Goal: Find specific page/section: Find specific page/section

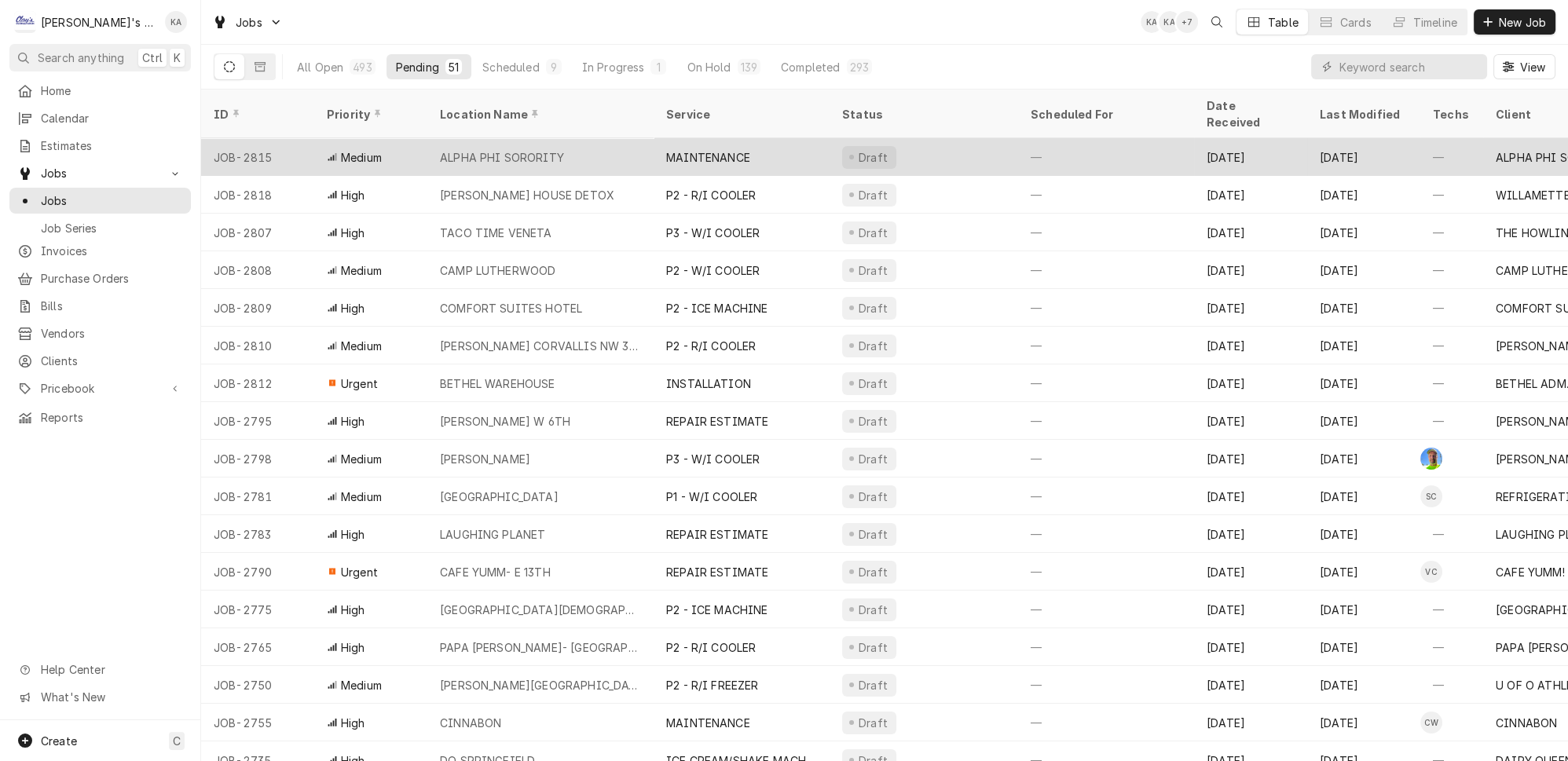
click at [502, 149] on div "ALPHA PHI SORORITY" at bounding box center [502, 157] width 124 height 16
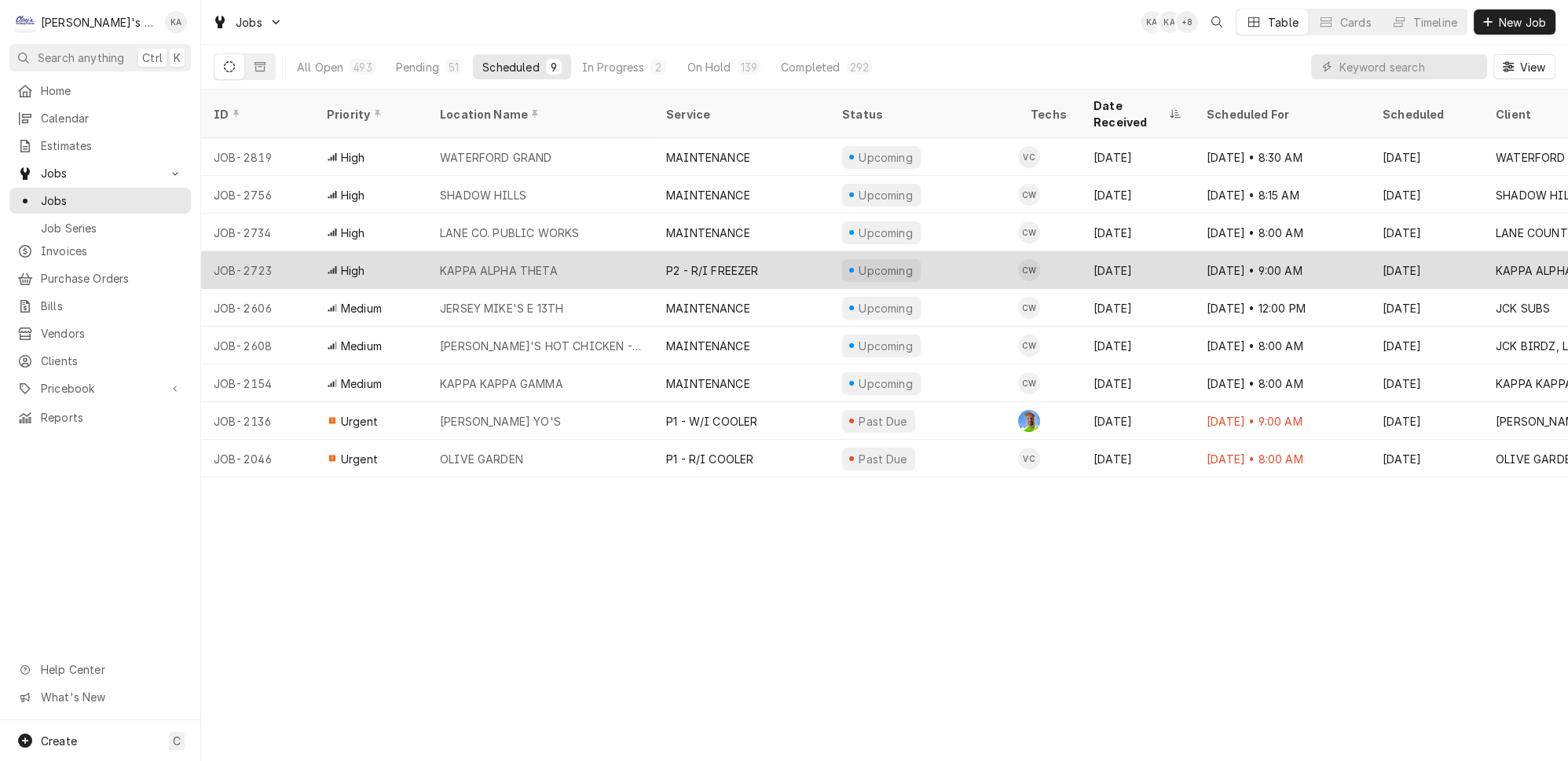
click at [532, 262] on div "KAPPA ALPHA THETA" at bounding box center [499, 270] width 118 height 16
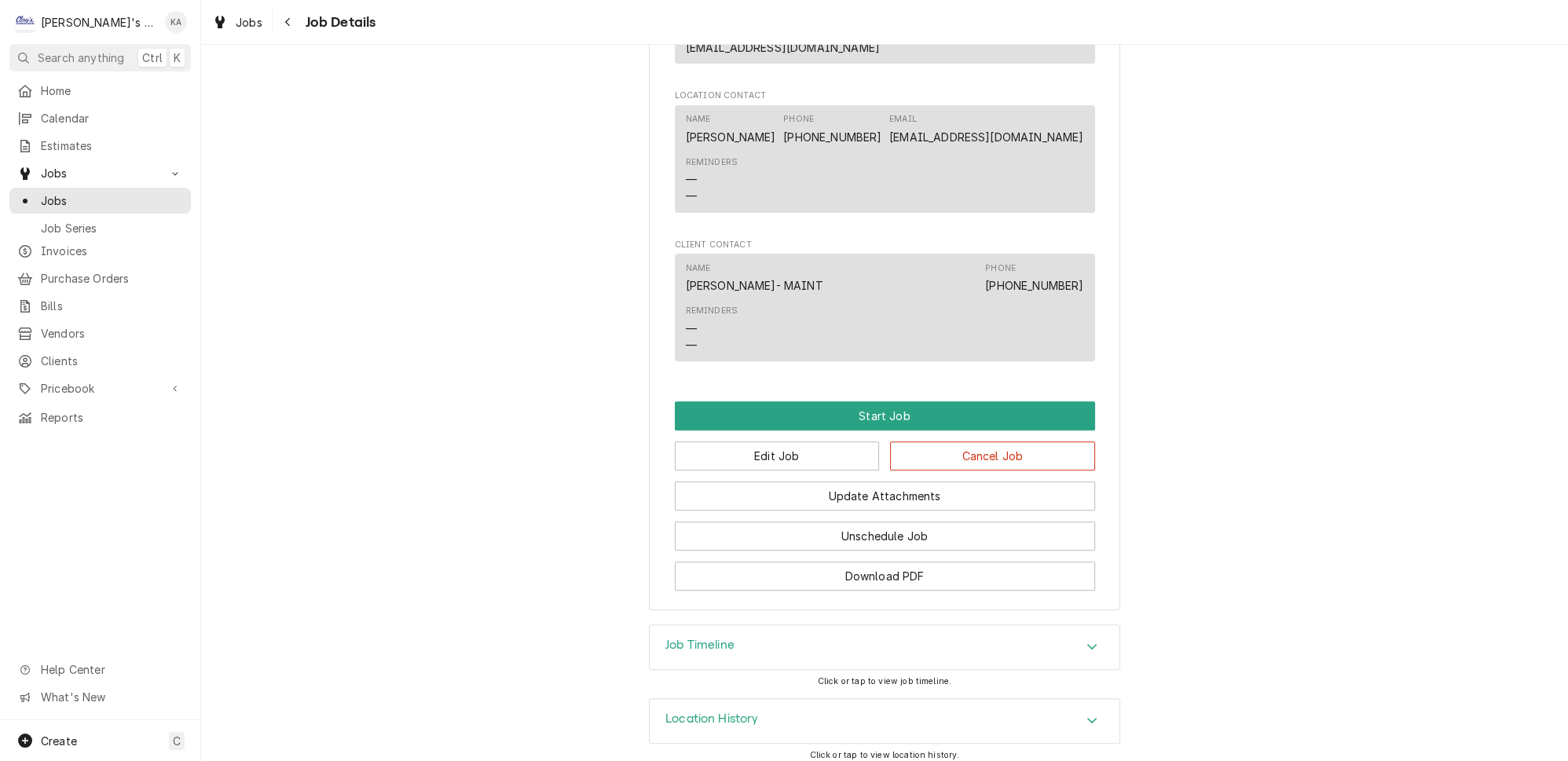
scroll to position [991, 0]
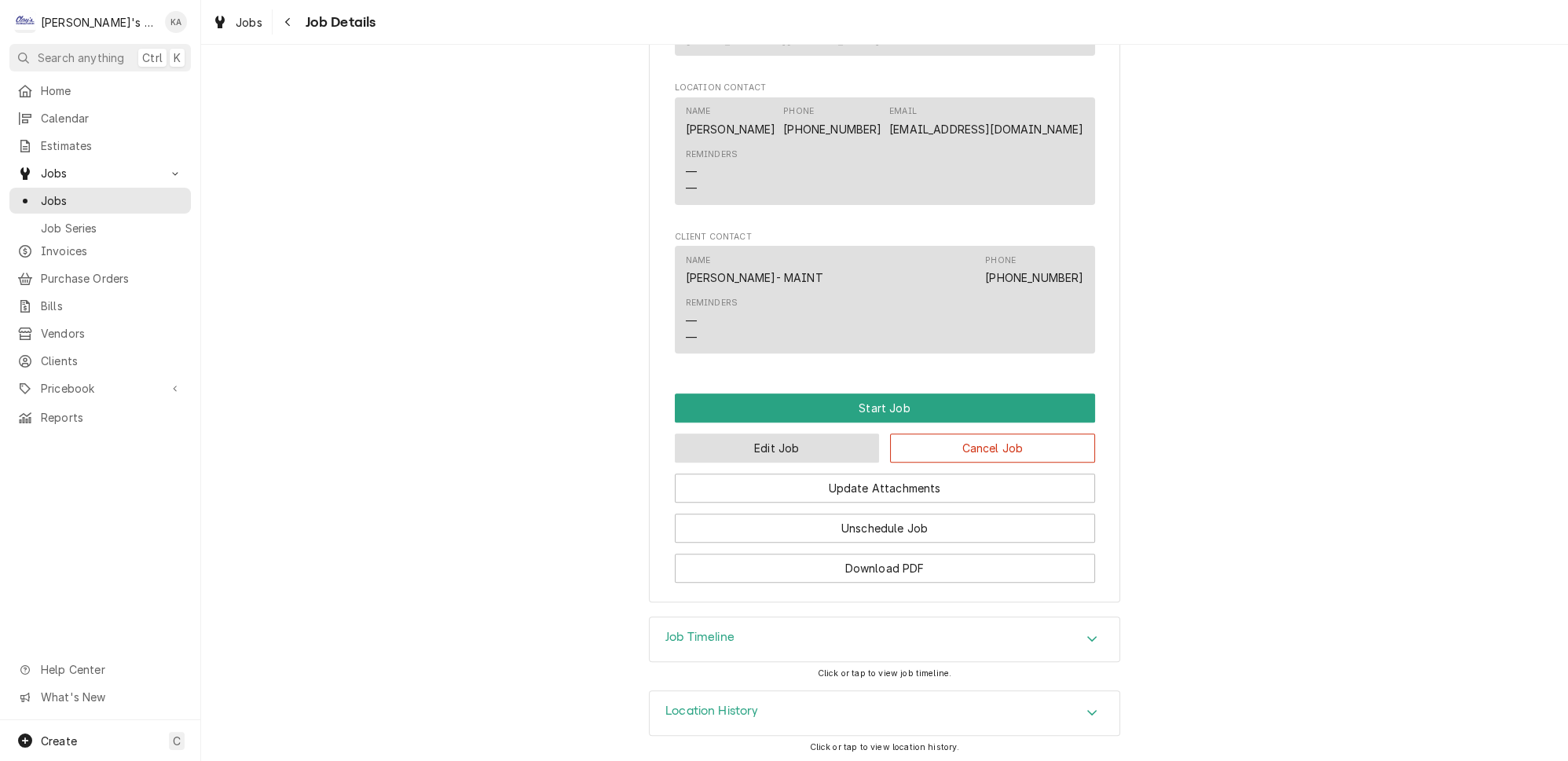
click at [793, 455] on button "Edit Job" at bounding box center [778, 448] width 205 height 29
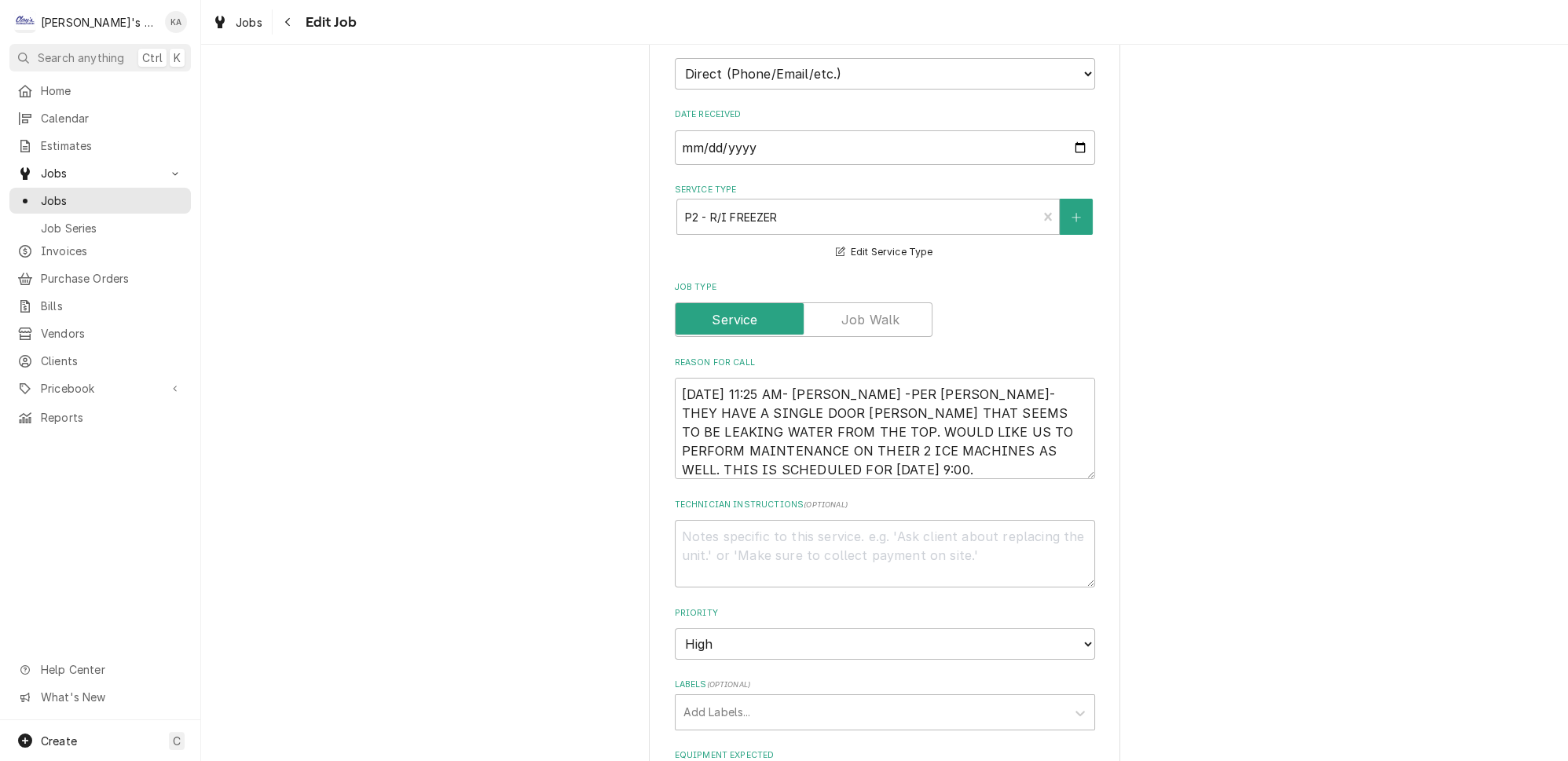
scroll to position [428, 0]
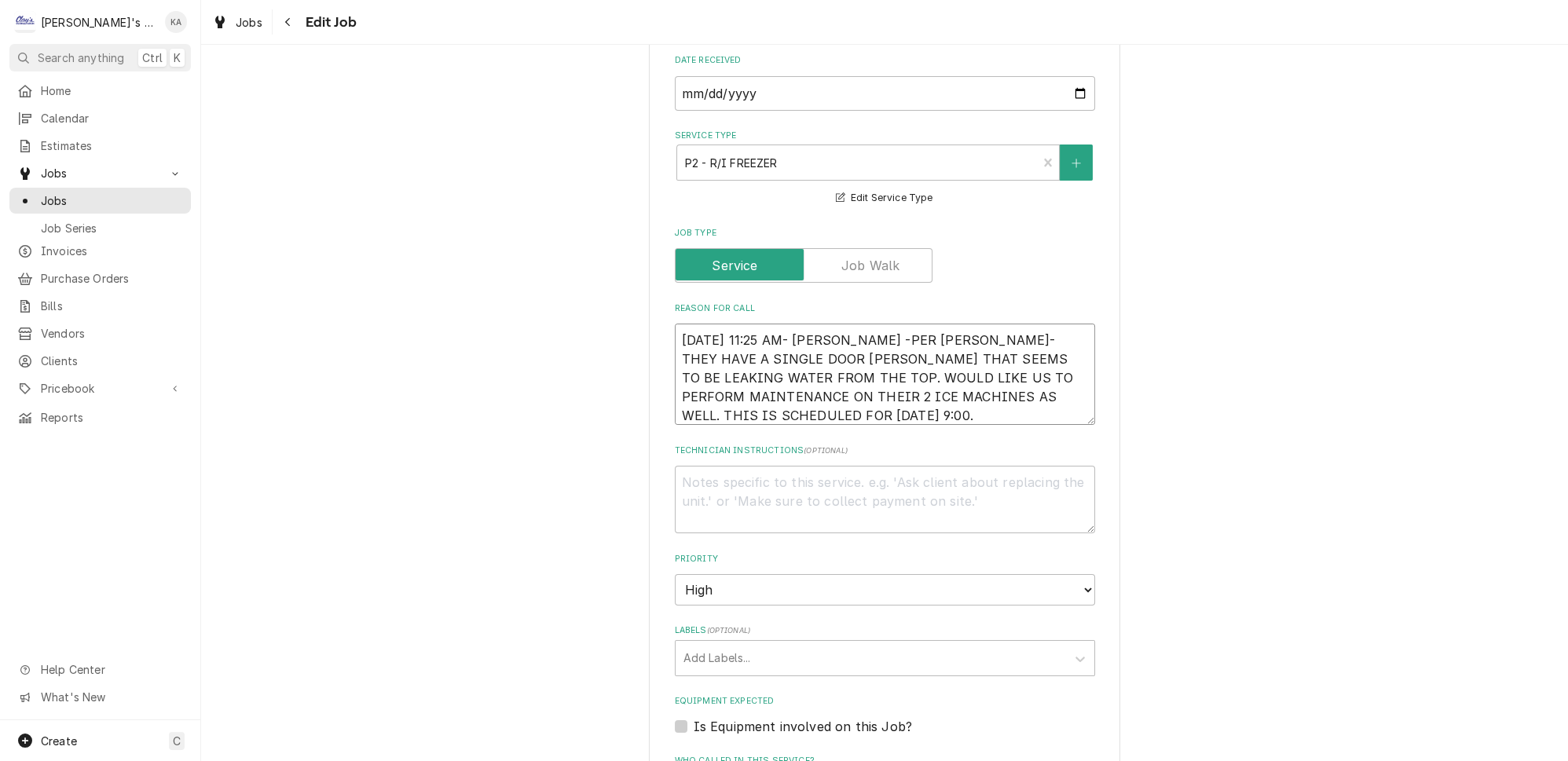
click at [851, 325] on textarea "8/18/2025 11:25 AM- KASSIE -PER DIANE- THEY HAVE A SINGLE DOOR FREEZER THAT SEE…" at bounding box center [885, 374] width 420 height 102
type textarea "x"
type textarea "8/18/2025 11:25 AM- KASSIE-PER DIANE- THEY HAVE A SINGLE DOOR FREEZER THAT SEEM…"
type textarea "x"
type textarea "8/18/2025 11:25 AM- KASSIE- PER DIANE- THEY HAVE A SINGLE DOOR FREEZER THAT SEE…"
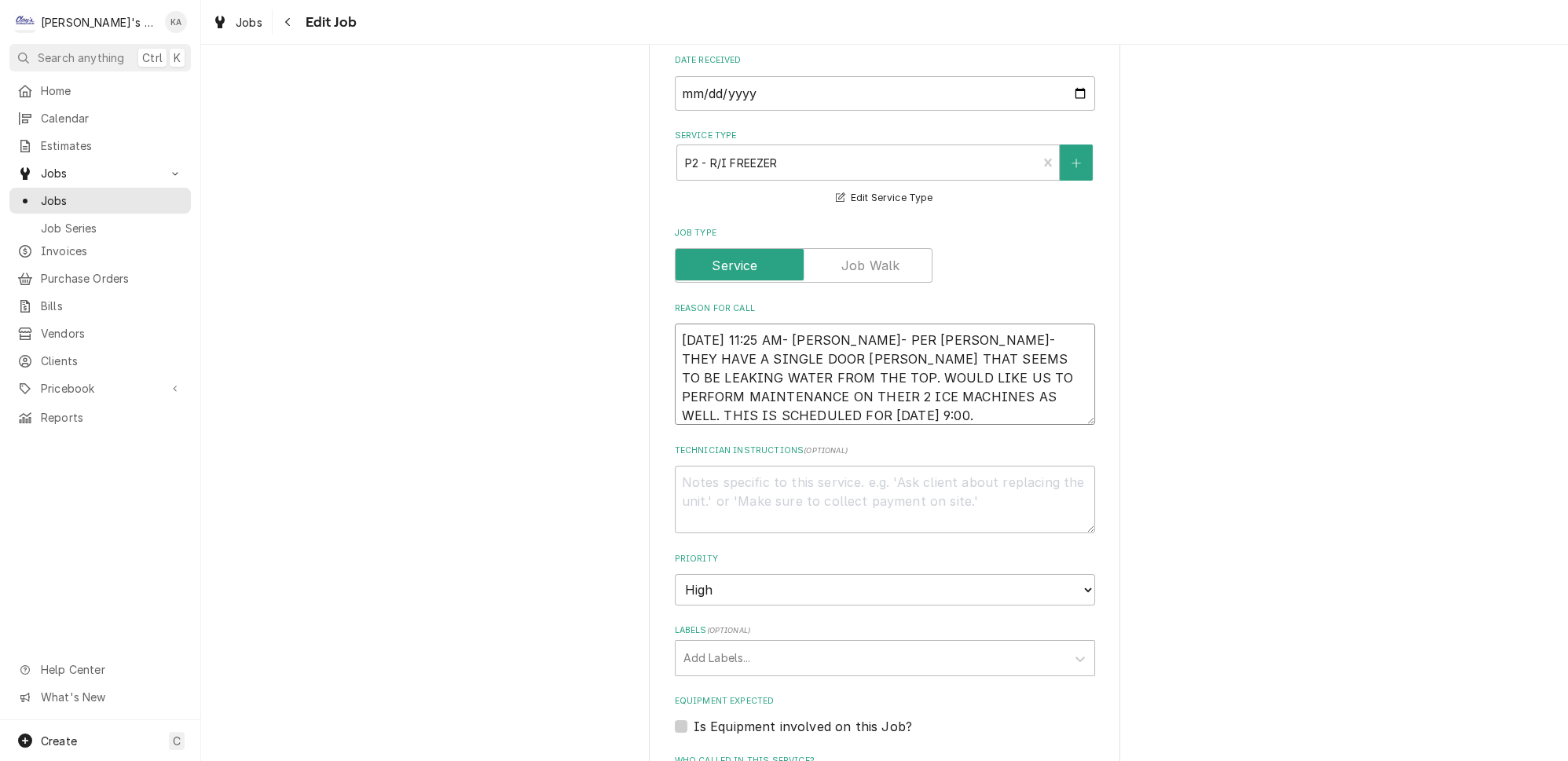
click at [855, 395] on textarea "8/18/2025 11:25 AM- KASSIE- PER DIANE- THEY HAVE A SINGLE DOOR FREEZER THAT SEE…" at bounding box center [885, 374] width 420 height 102
type textarea "x"
type textarea "8/18/2025 11:25 AM- KASSIE- PER DIANE- THEY HAVE A SINGLE DOOR FREEZER THAT SEE…"
type textarea "x"
type textarea "8/18/2025 11:25 AM- KASSIE- PER DIANE- THEY HAVE A SINGLE DOOR FREEZER THAT SEE…"
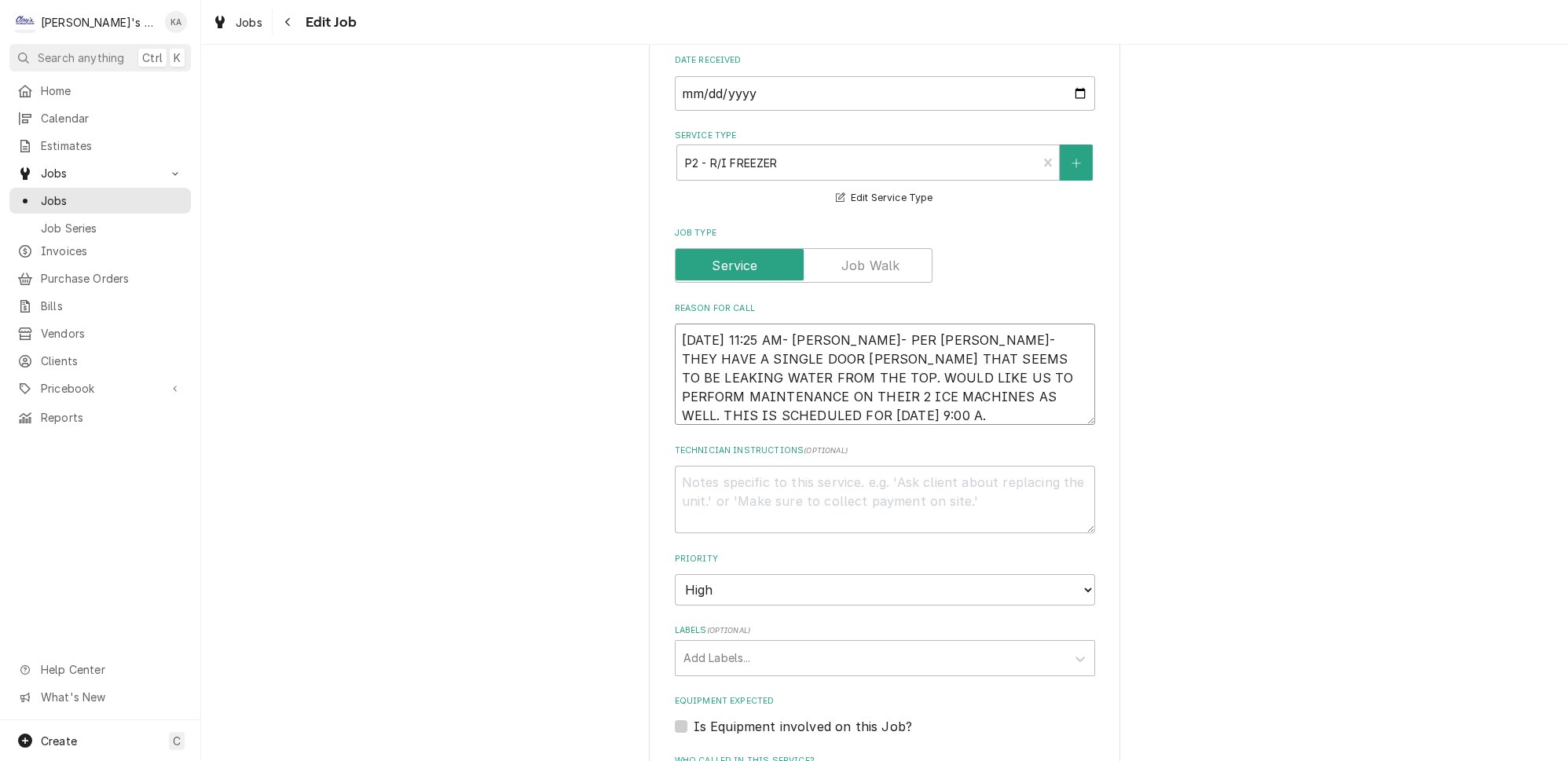
type textarea "x"
type textarea "8/18/2025 11:25 AM- KASSIE- PER DIANE- THEY HAVE A SINGLE DOOR FREEZER THAT SEE…"
type textarea "x"
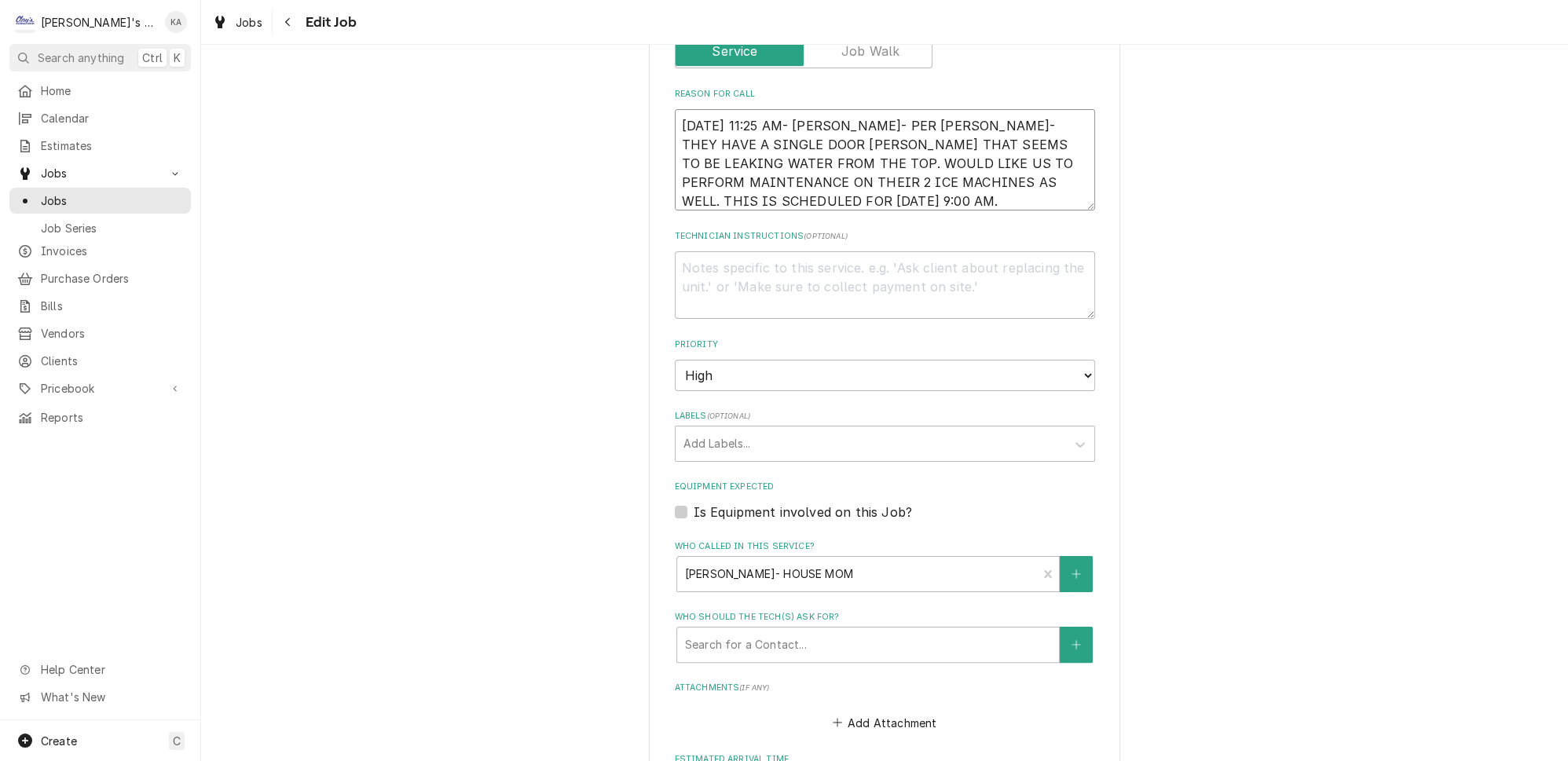
scroll to position [953, 0]
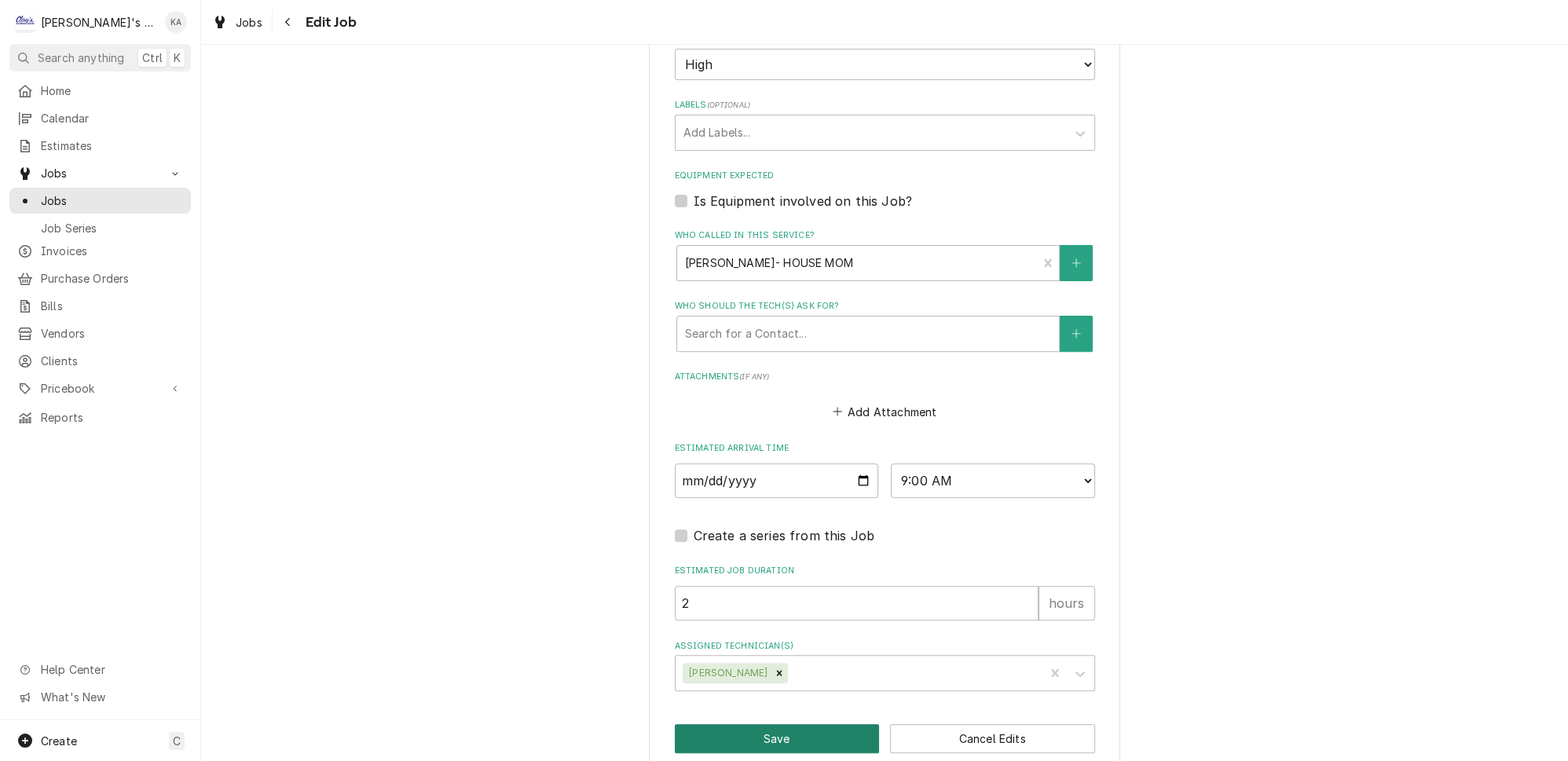
type textarea "8/18/2025 11:25 AM- KASSIE- PER DIANE- THEY HAVE A SINGLE DOOR FREEZER THAT SEE…"
click at [794, 724] on button "Save" at bounding box center [778, 739] width 205 height 29
type textarea "x"
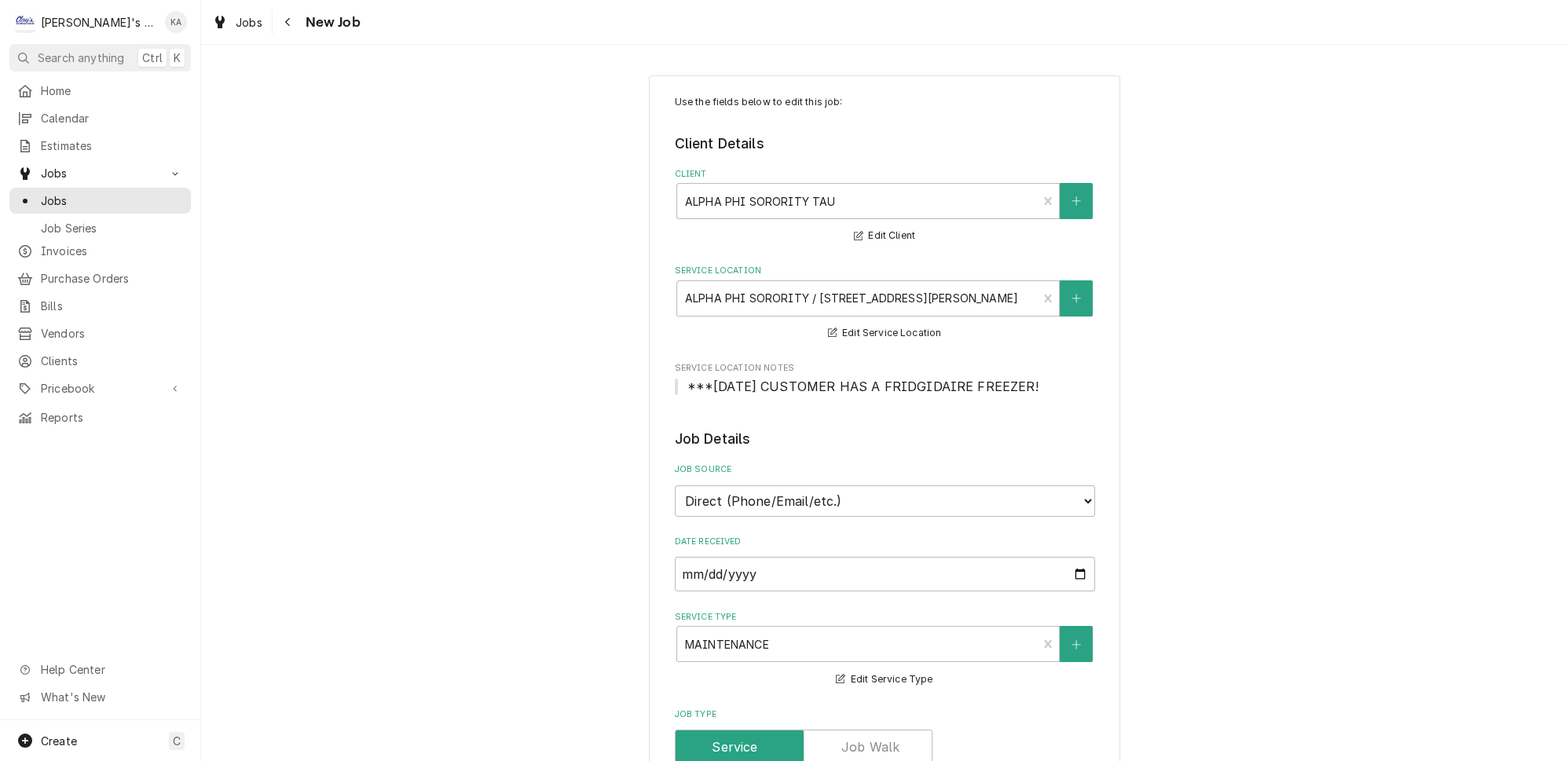
type textarea "x"
click at [65, 243] on span "Invoices" at bounding box center [112, 250] width 142 height 16
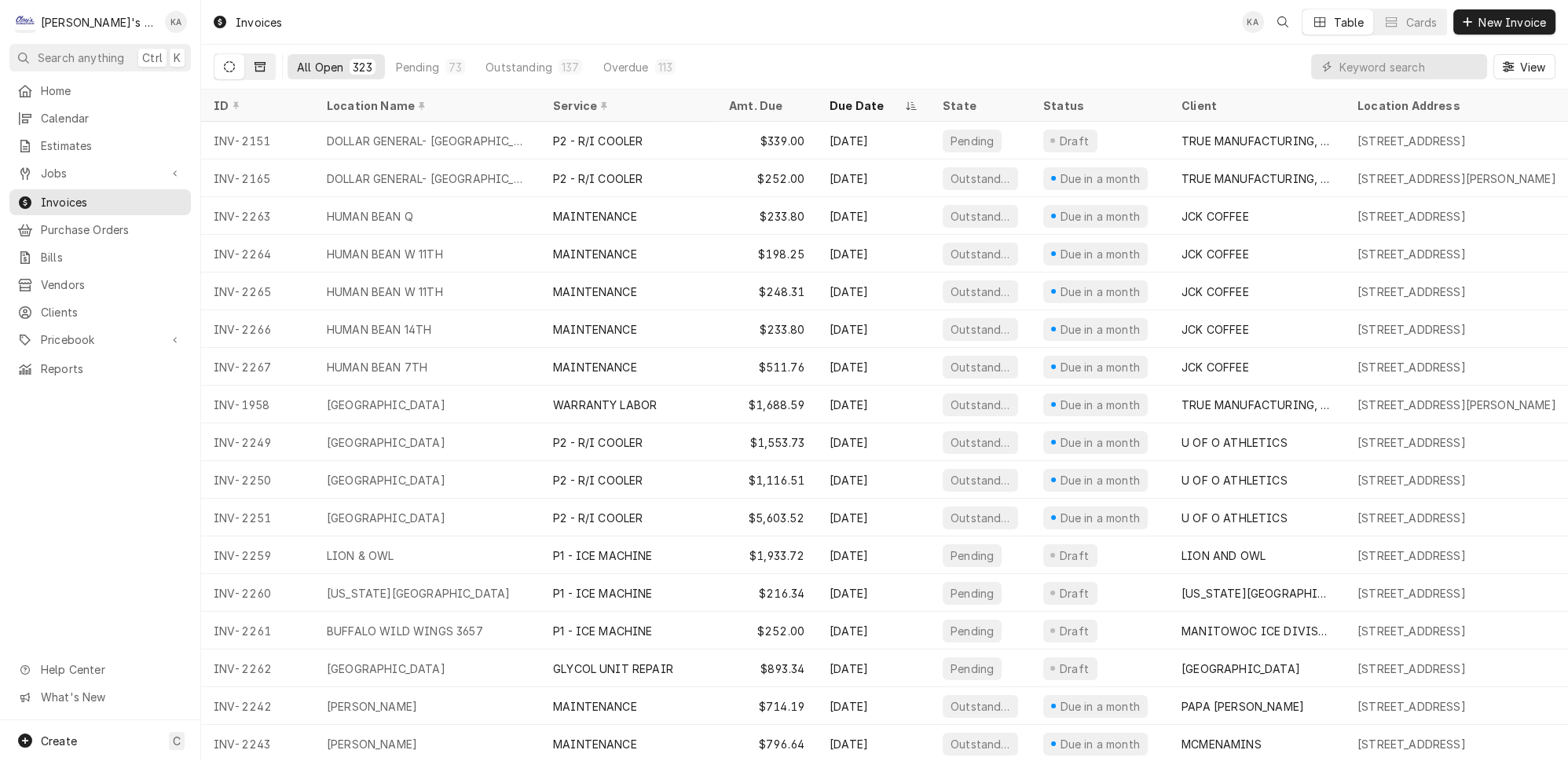
click at [255, 65] on icon "Dynamic Content Wrapper" at bounding box center [260, 67] width 11 height 11
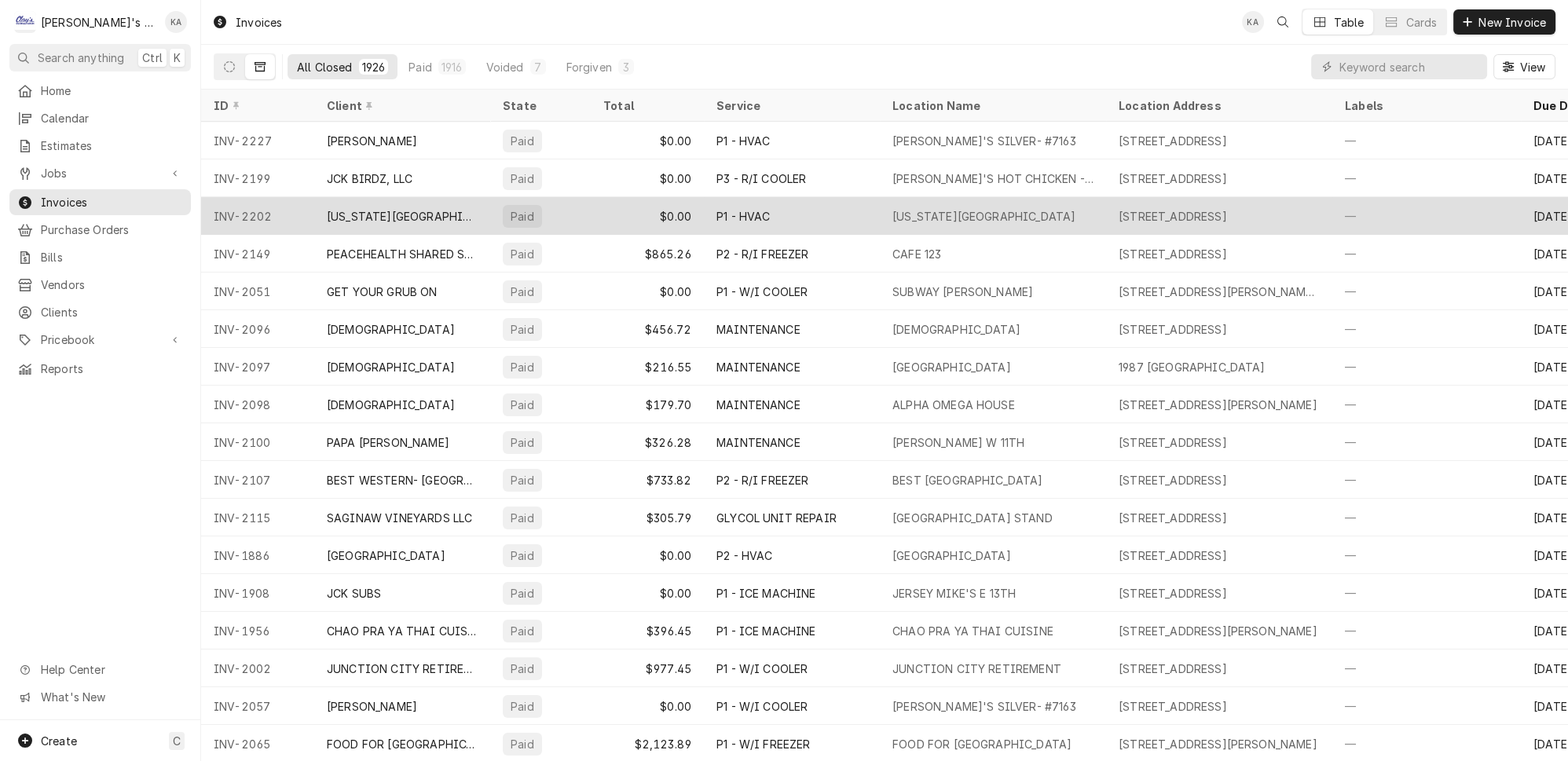
click at [345, 215] on div "[US_STATE][GEOGRAPHIC_DATA]" at bounding box center [402, 216] width 176 height 38
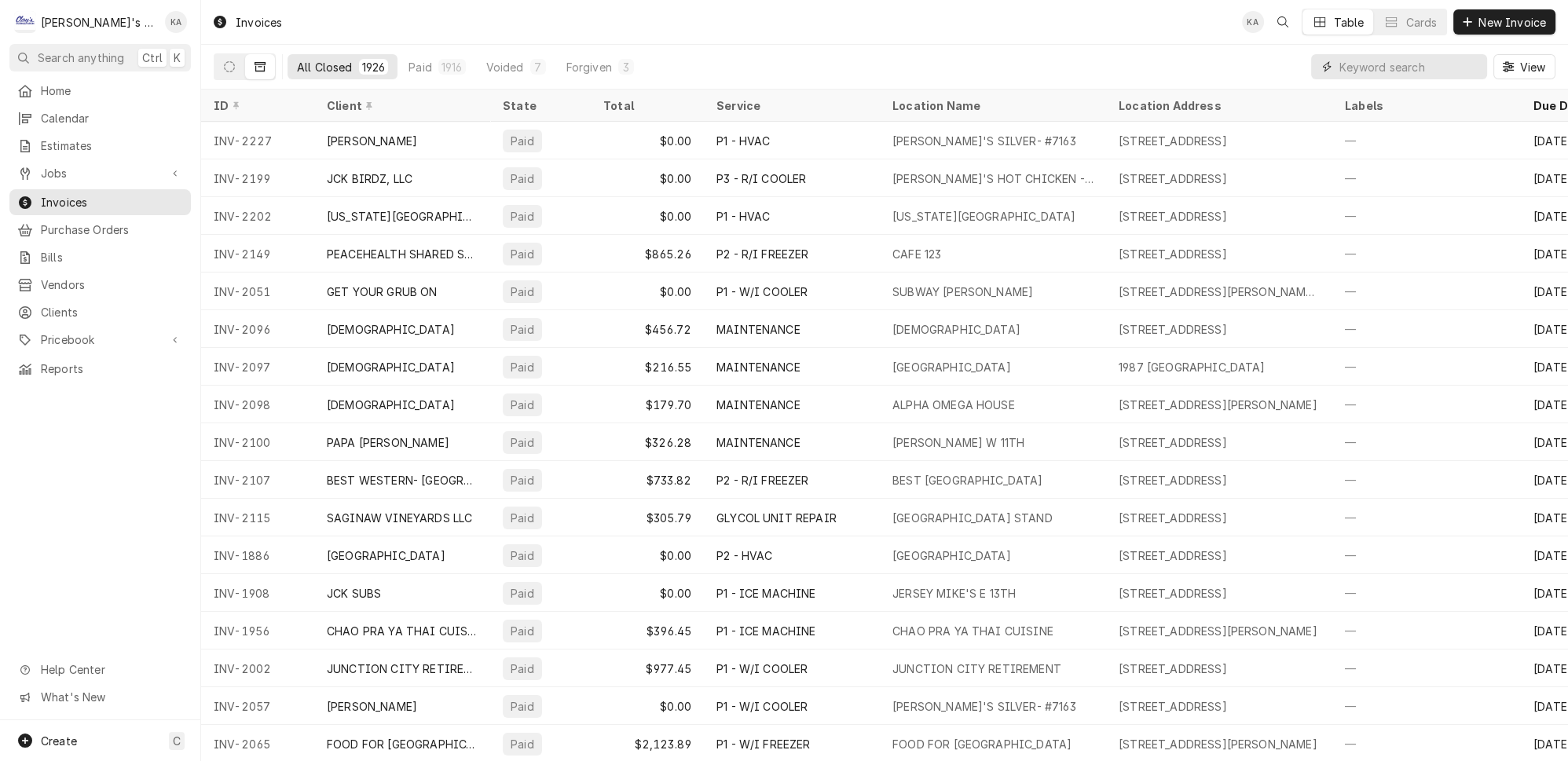
click at [1415, 64] on input "Dynamic Content Wrapper" at bounding box center [1409, 66] width 140 height 25
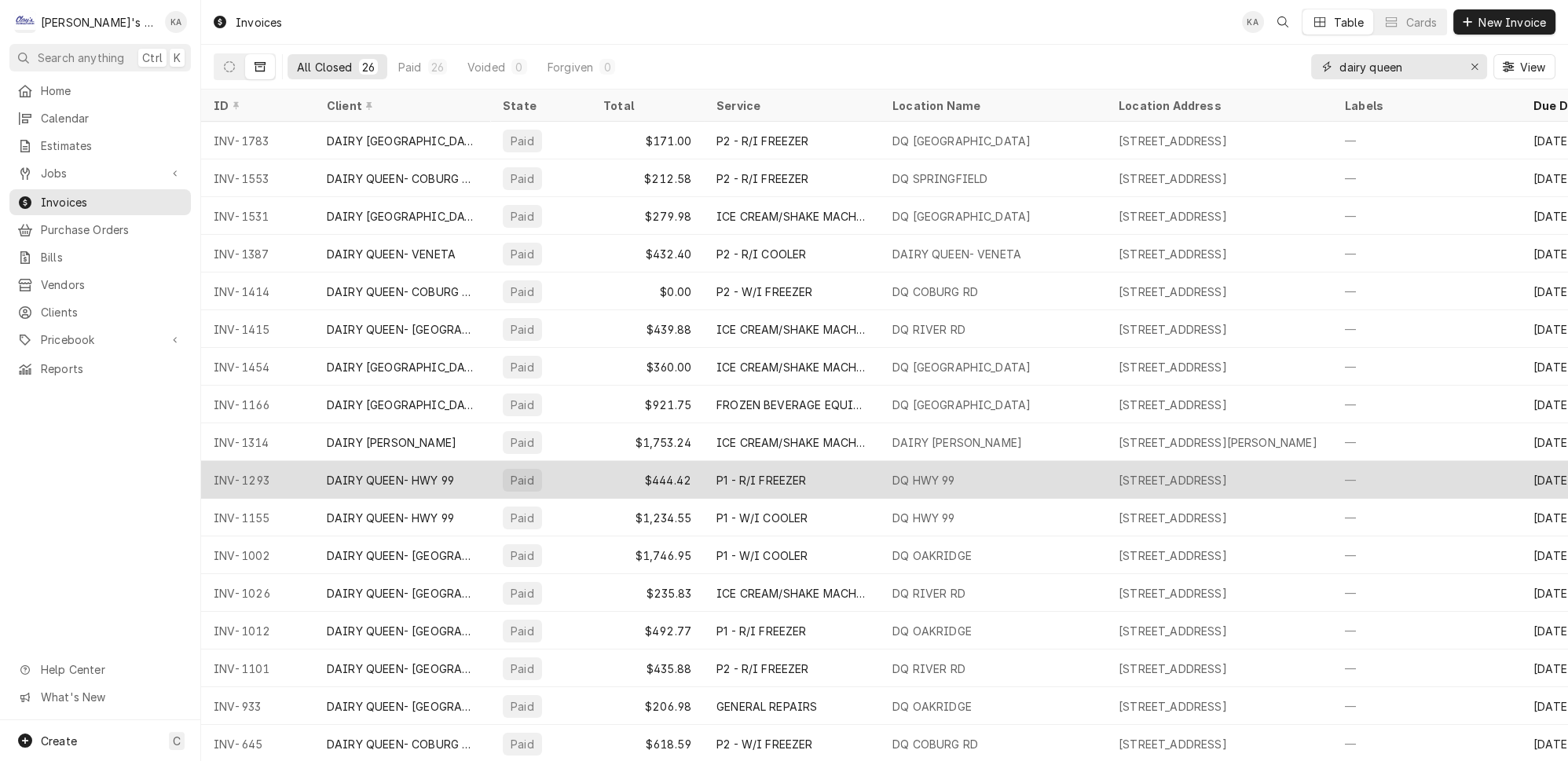
type input "dairy queen"
click at [765, 475] on div "P1 - R/I FREEZER" at bounding box center [761, 479] width 91 height 16
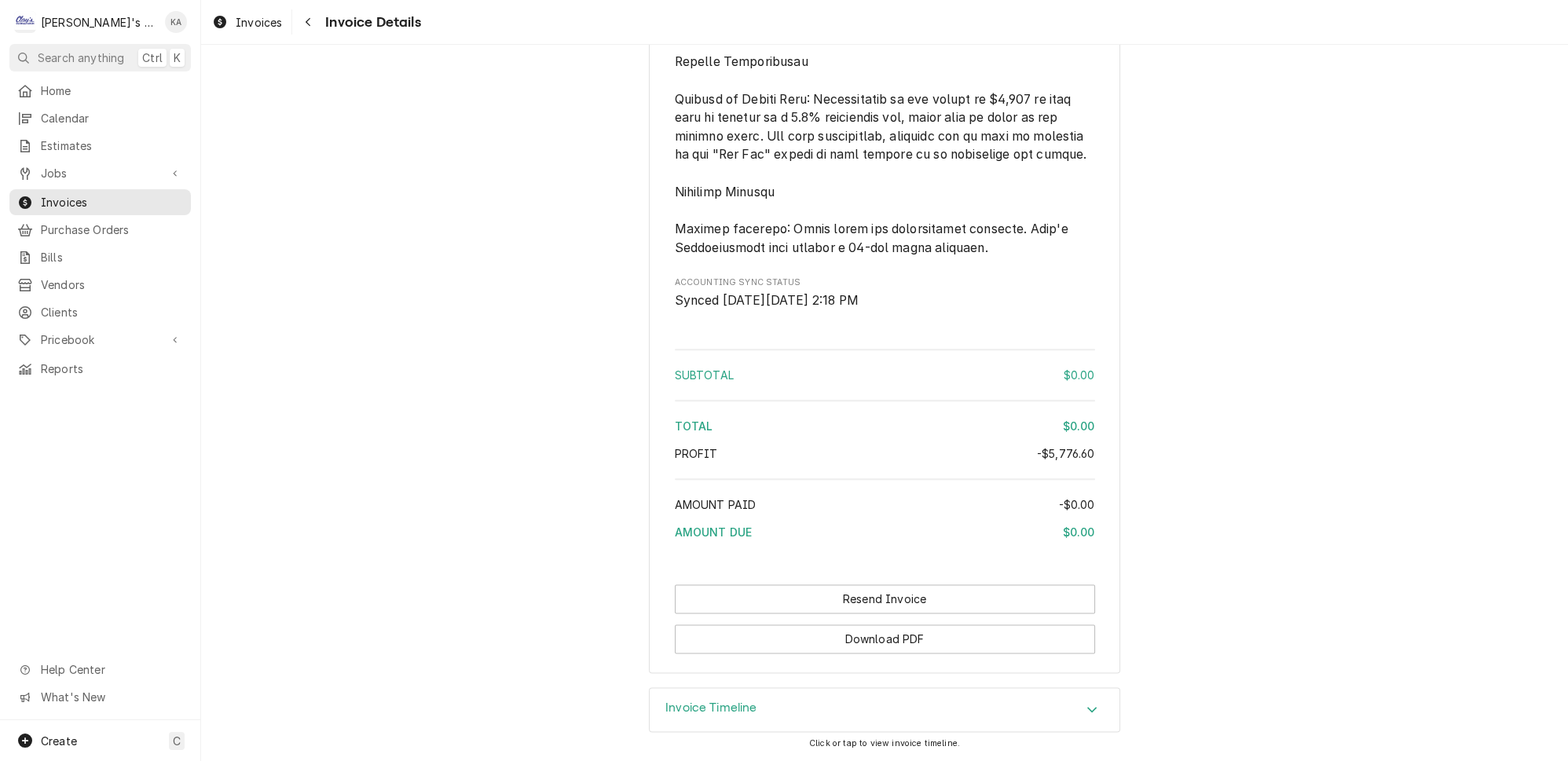
scroll to position [3310, 0]
click at [1086, 713] on icon "Accordion Header" at bounding box center [1091, 709] width 11 height 13
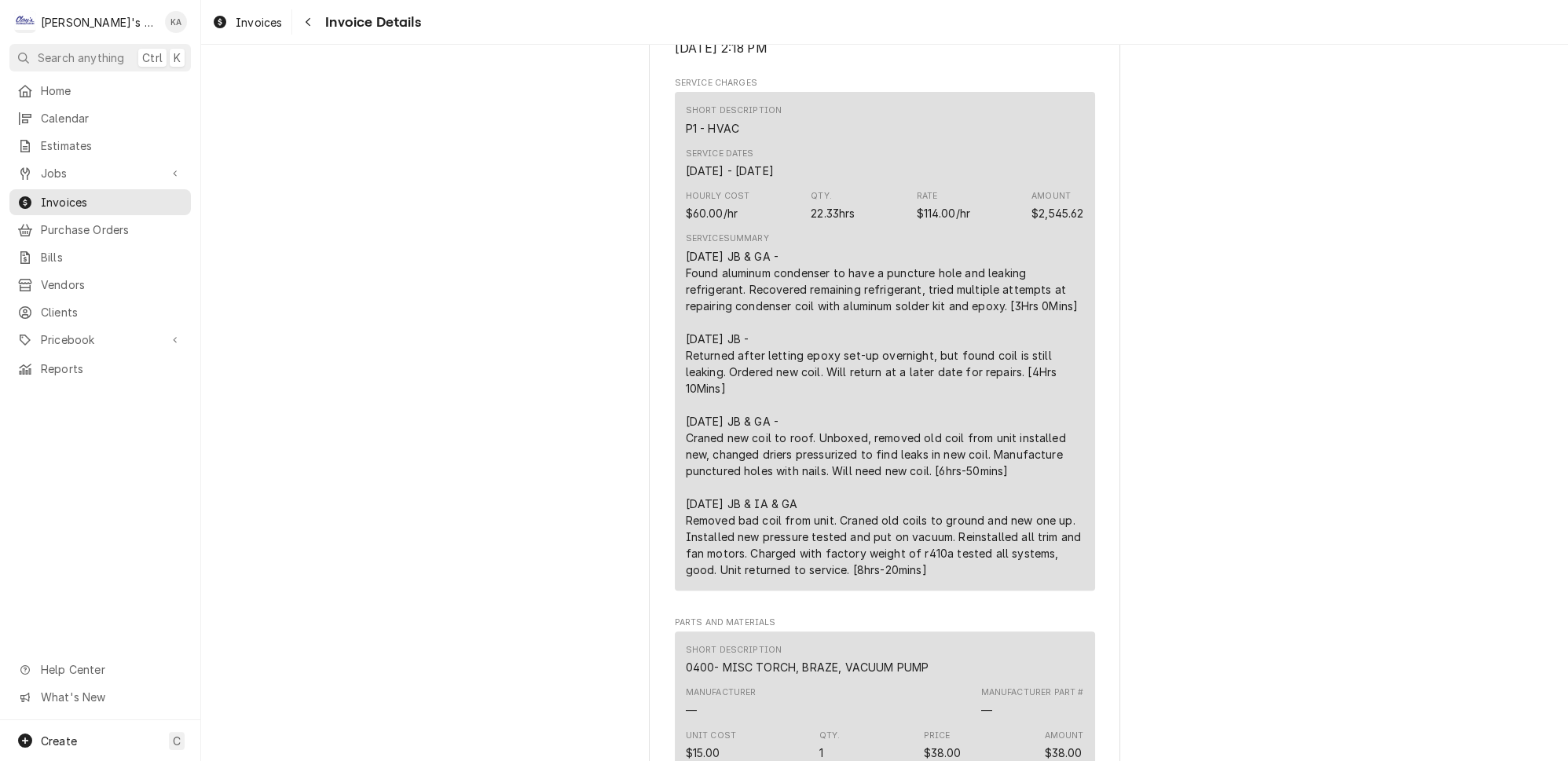
scroll to position [0, 0]
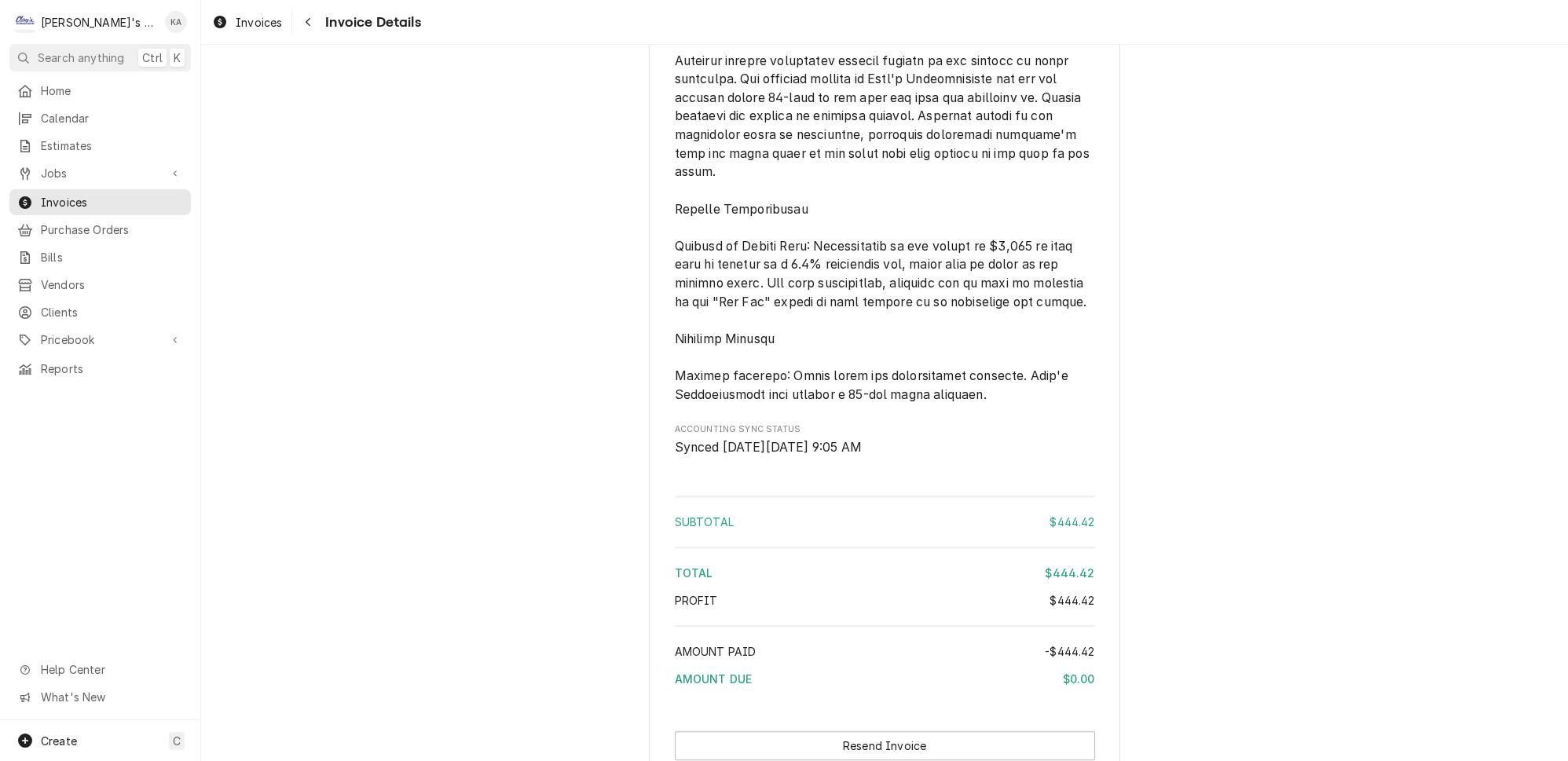
scroll to position [1998, 0]
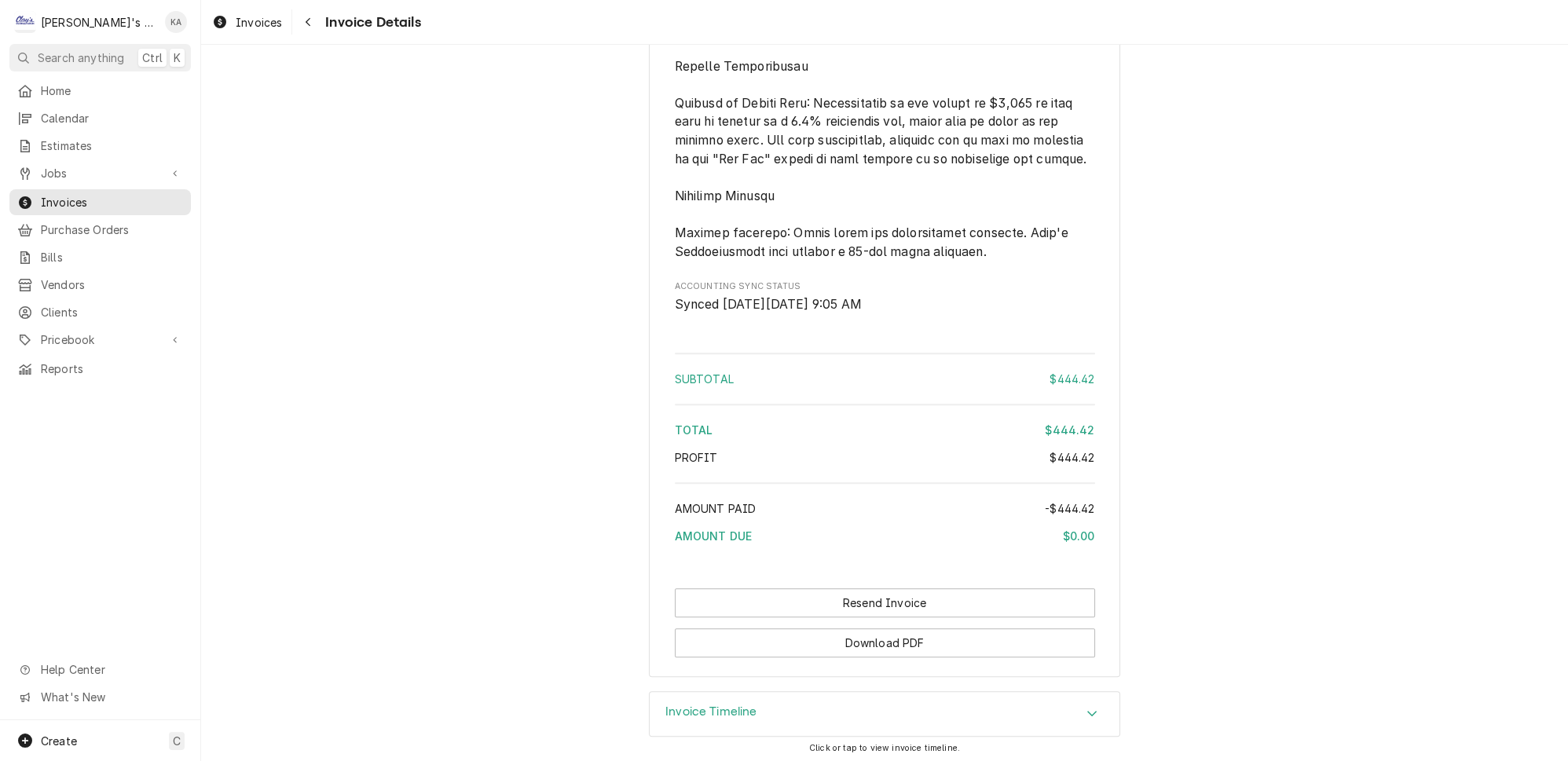
click at [1086, 710] on icon "Accordion Header" at bounding box center [1091, 712] width 11 height 13
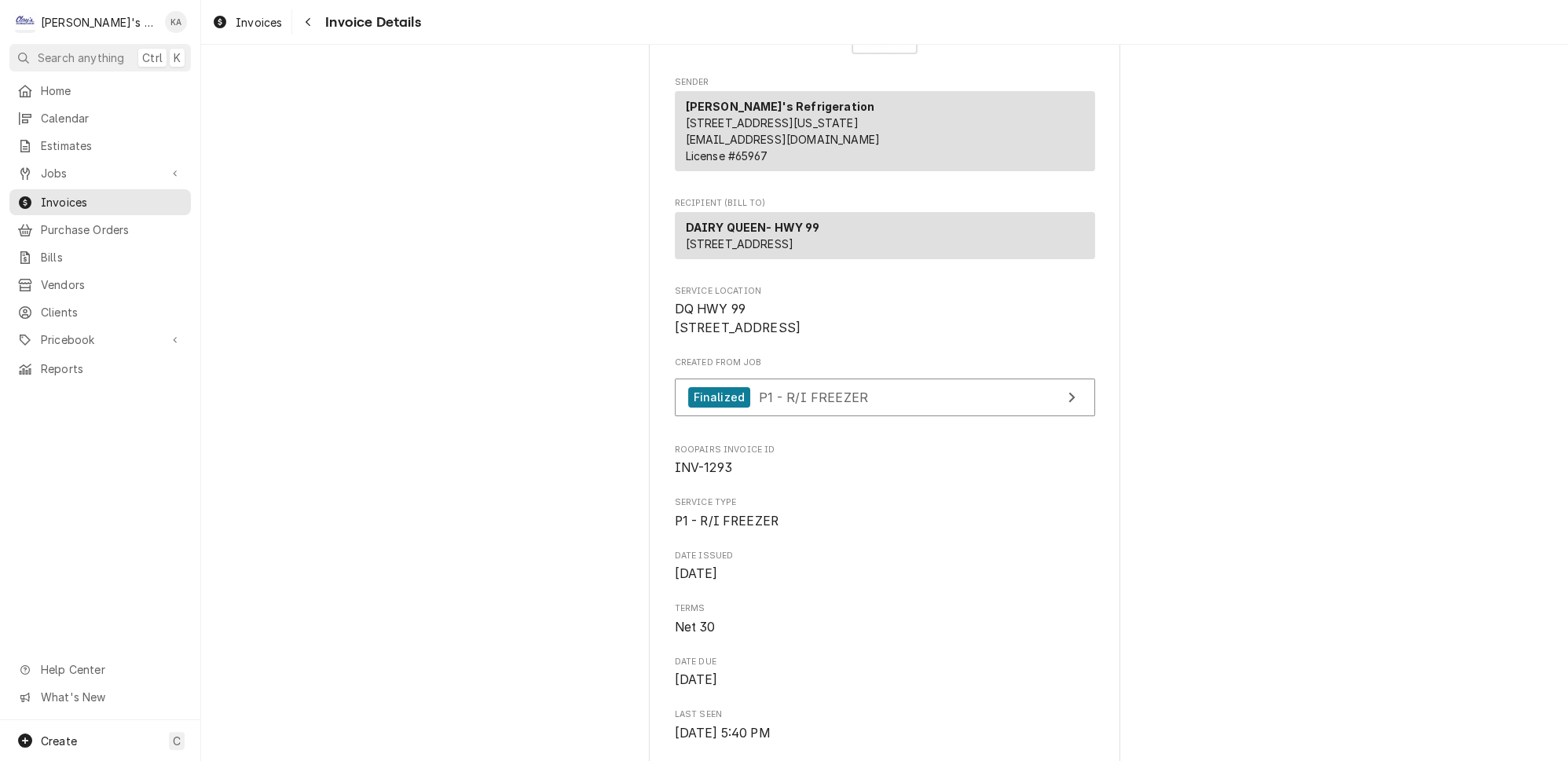
scroll to position [0, 0]
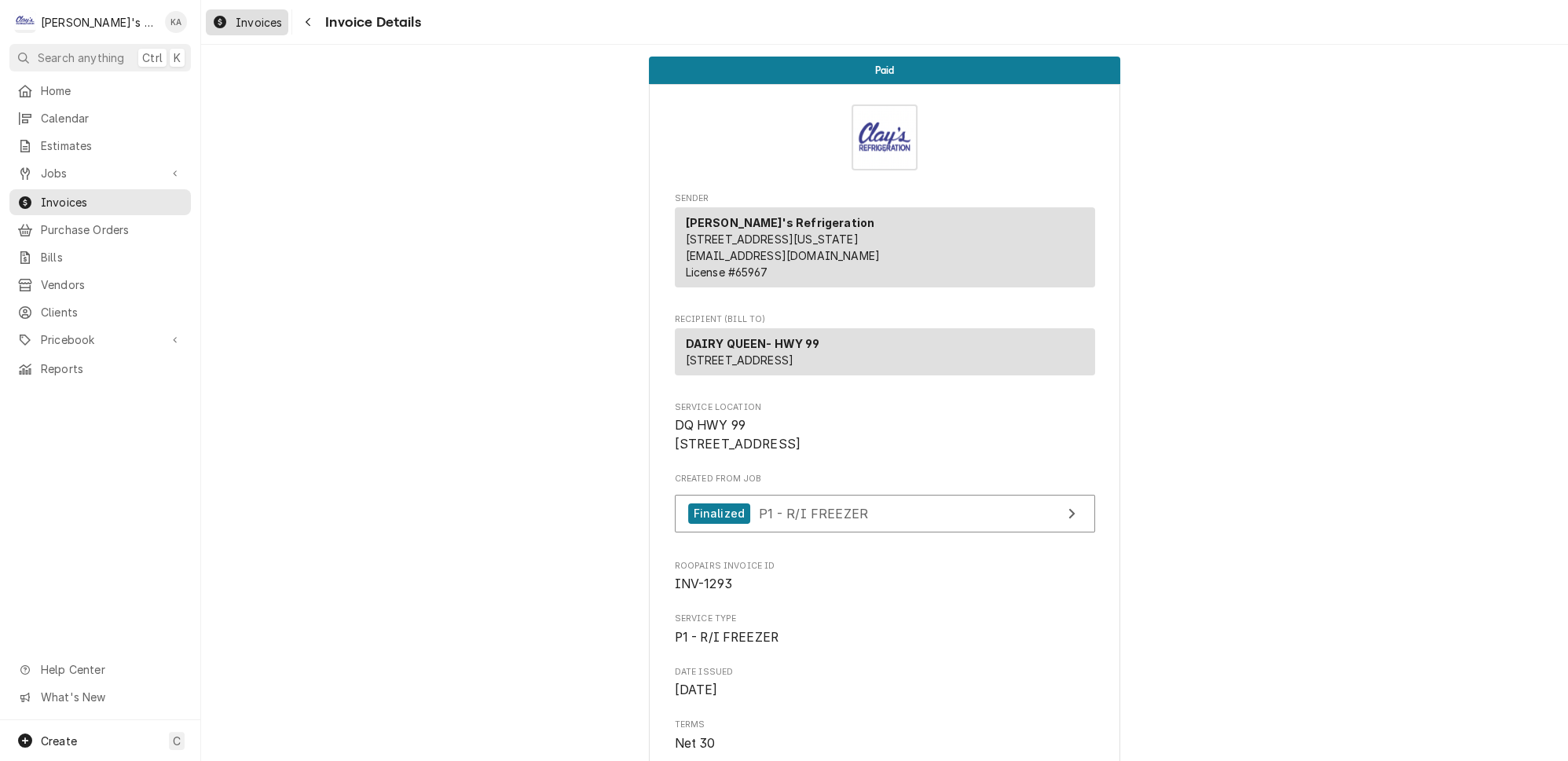
click at [249, 19] on span "Invoices" at bounding box center [259, 22] width 46 height 16
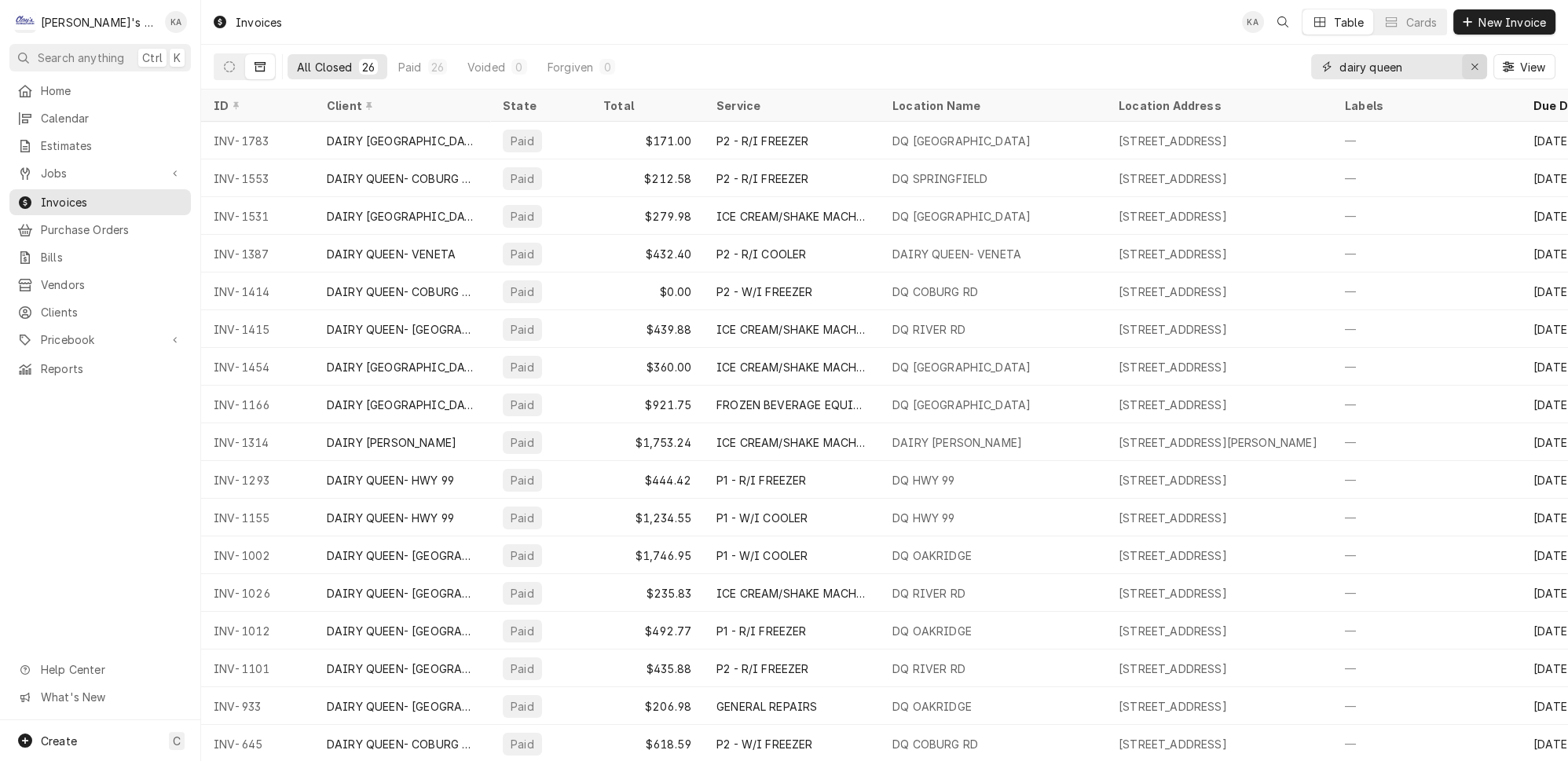
click at [1479, 63] on icon "Erase input" at bounding box center [1475, 67] width 9 height 11
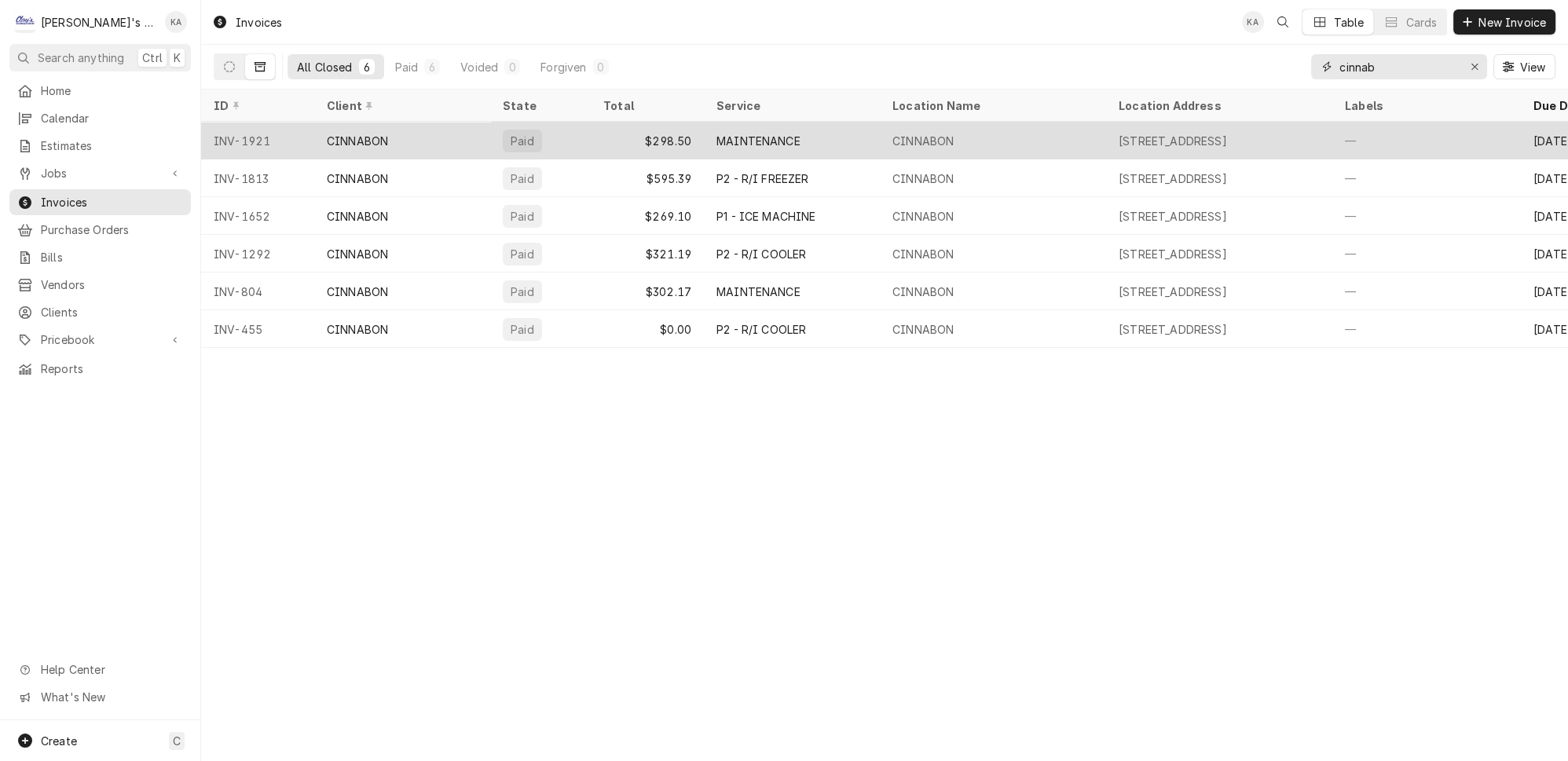
type input "cinnab"
click at [431, 131] on div "CINNABON" at bounding box center [402, 140] width 176 height 38
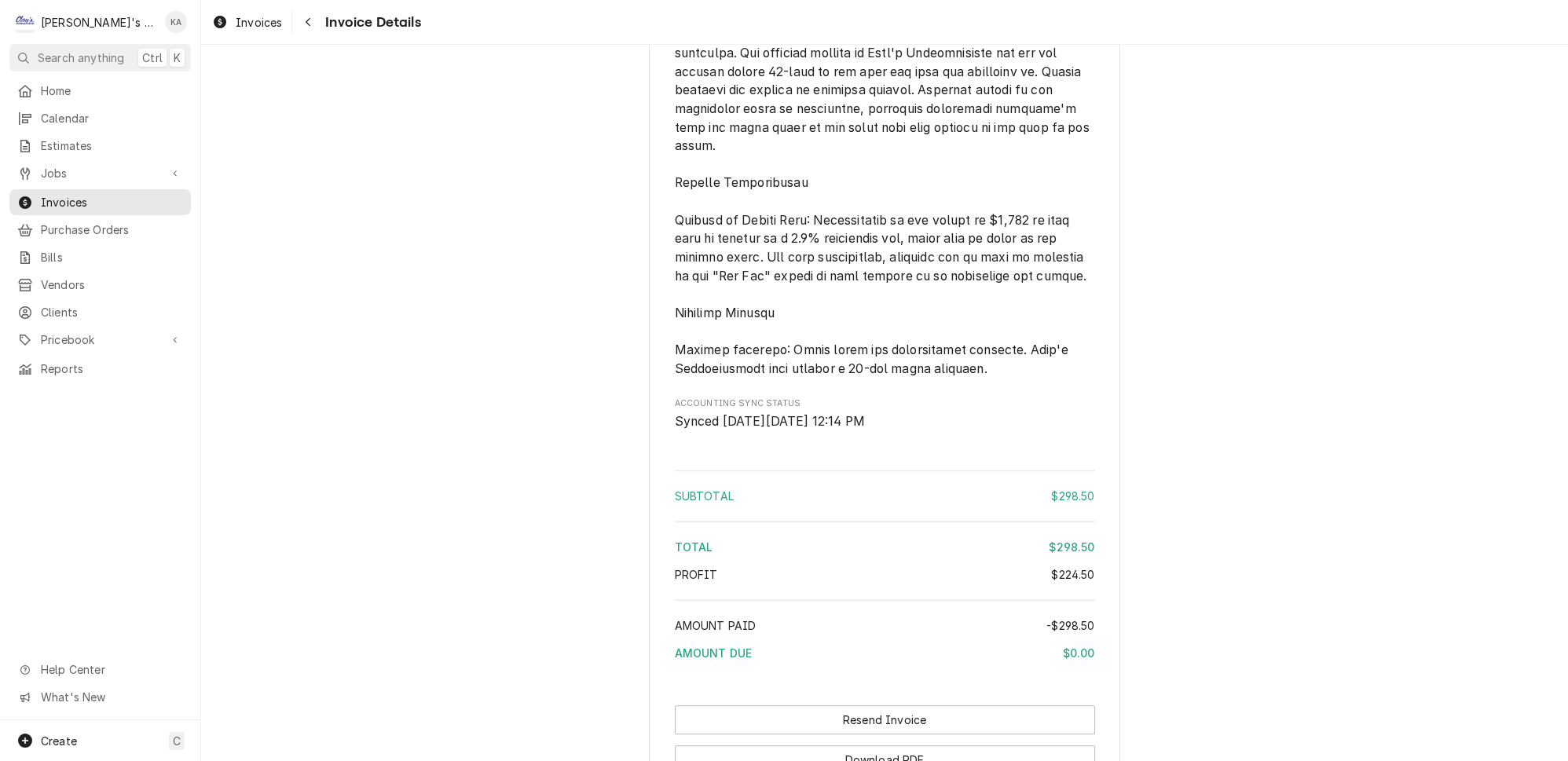
scroll to position [2291, 0]
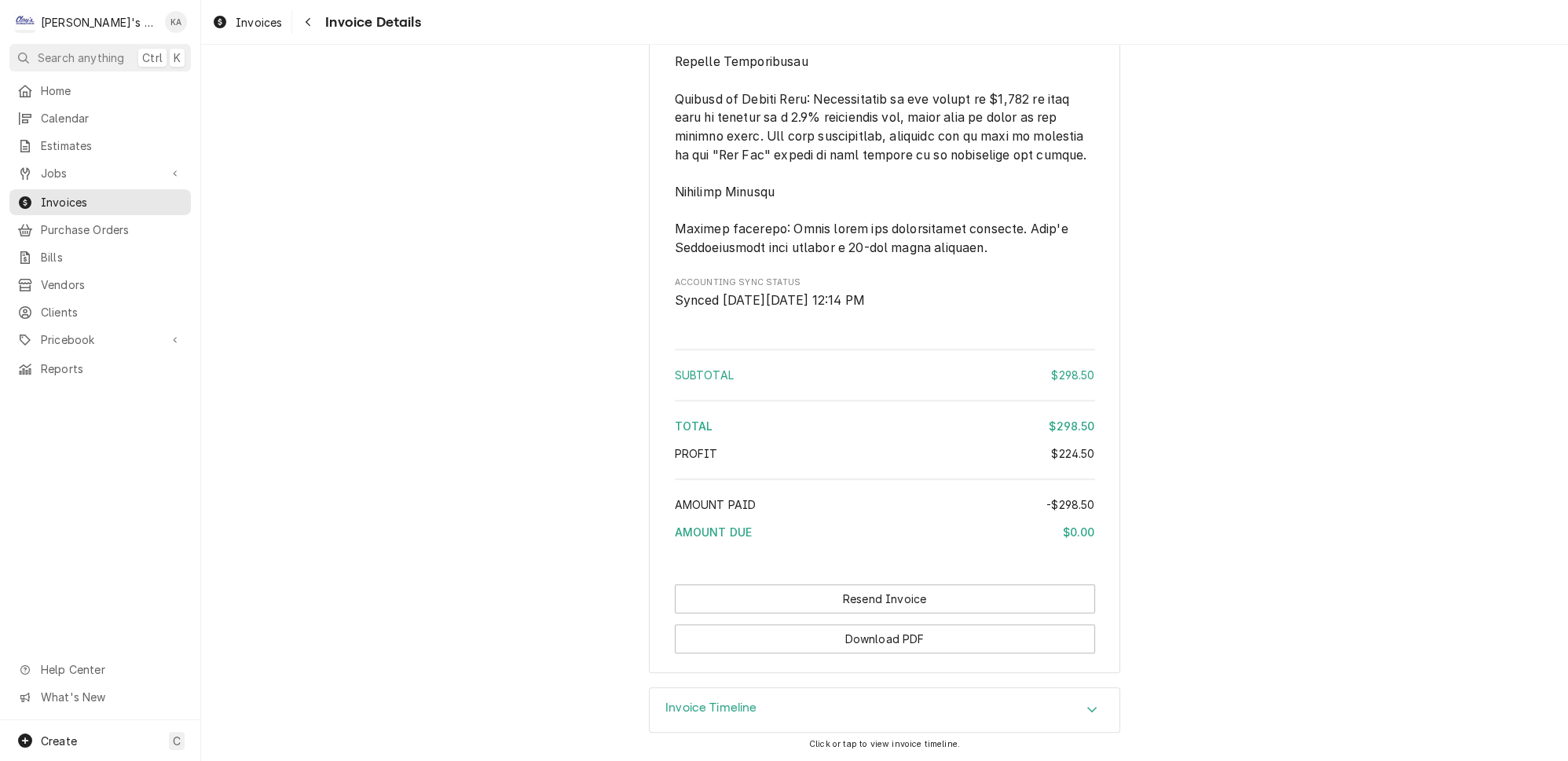
click at [1087, 710] on icon "Accordion Header" at bounding box center [1091, 709] width 9 height 5
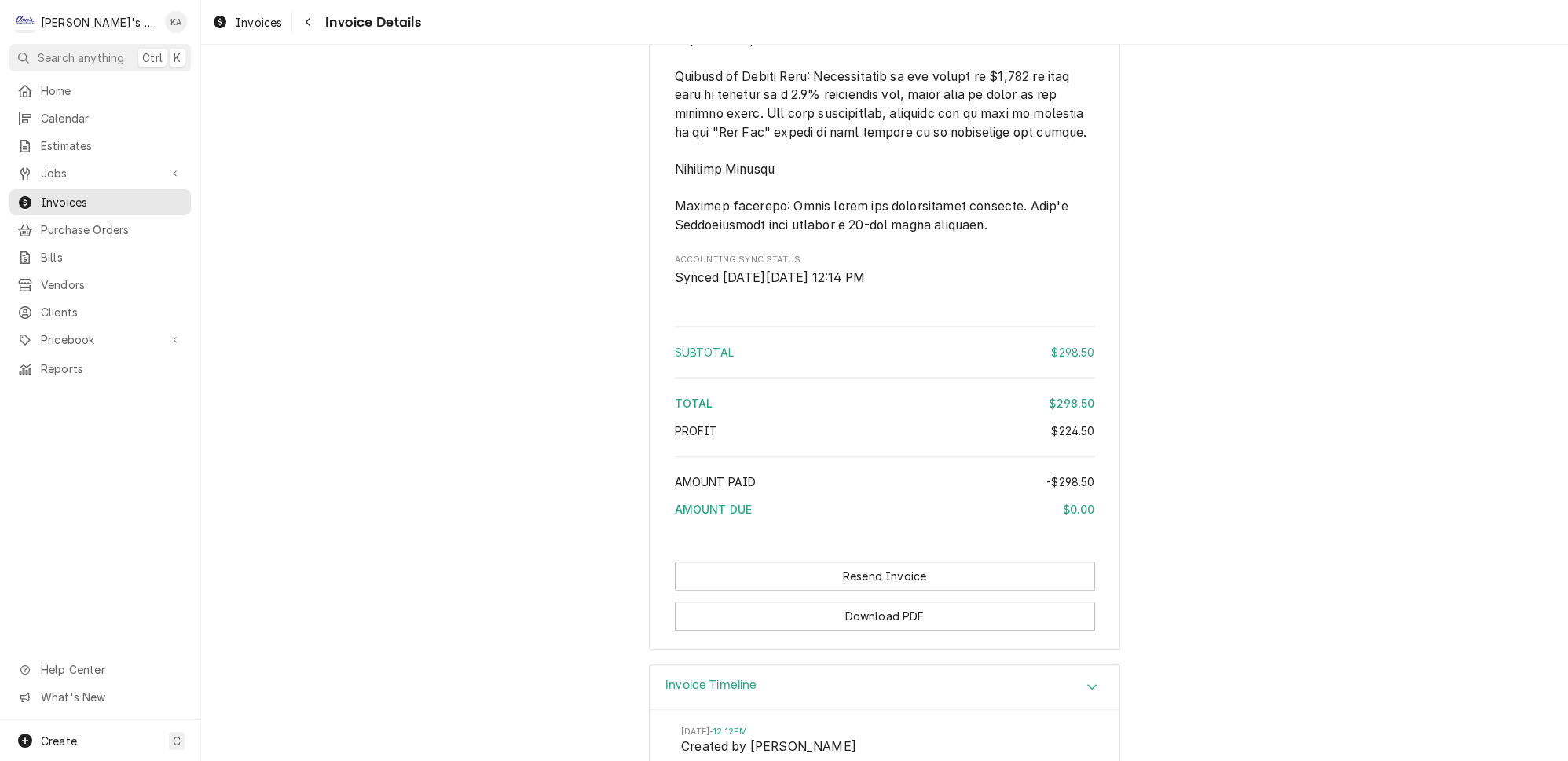
scroll to position [2423, 0]
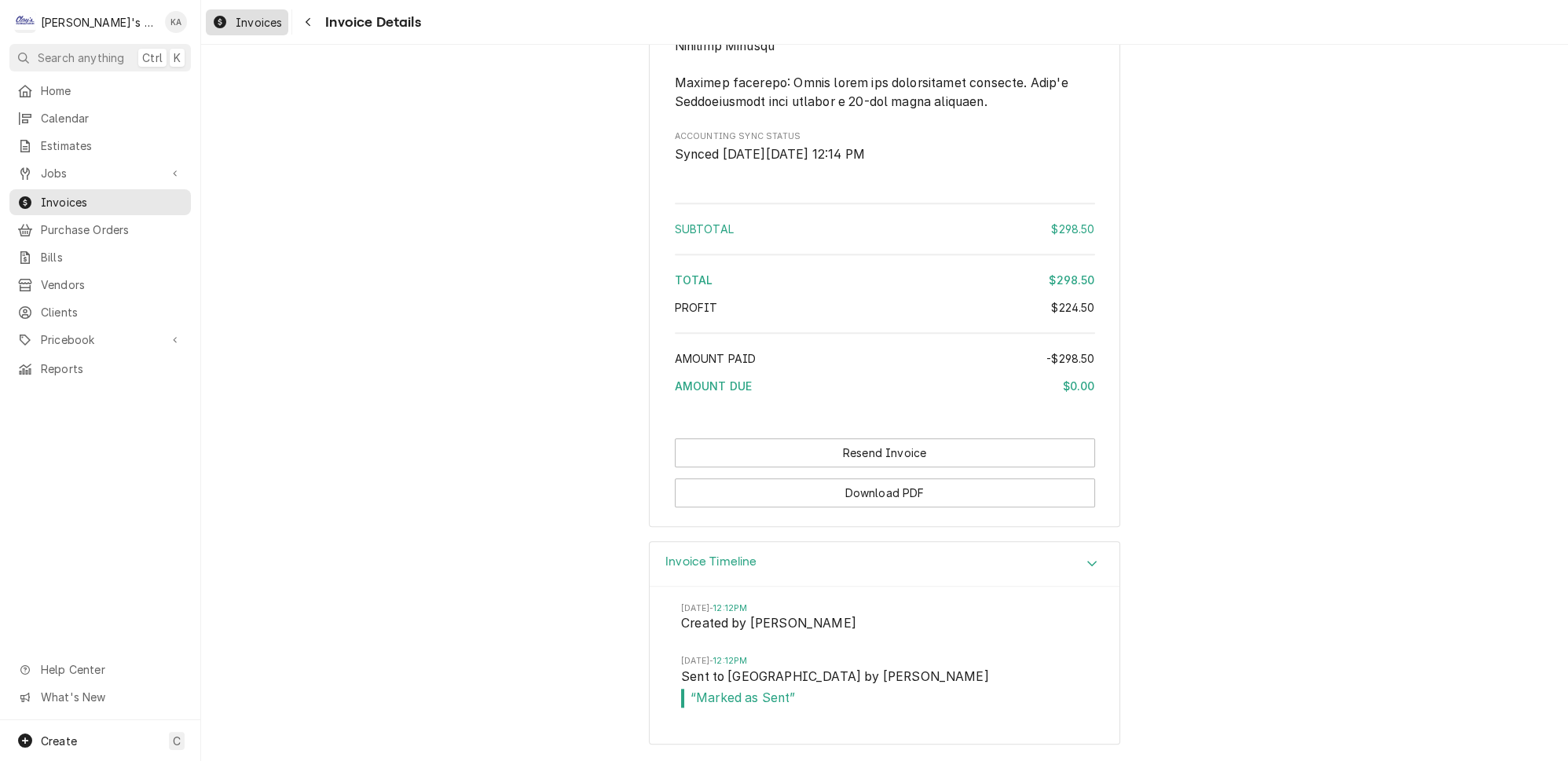
click at [244, 22] on span "Invoices" at bounding box center [259, 22] width 46 height 16
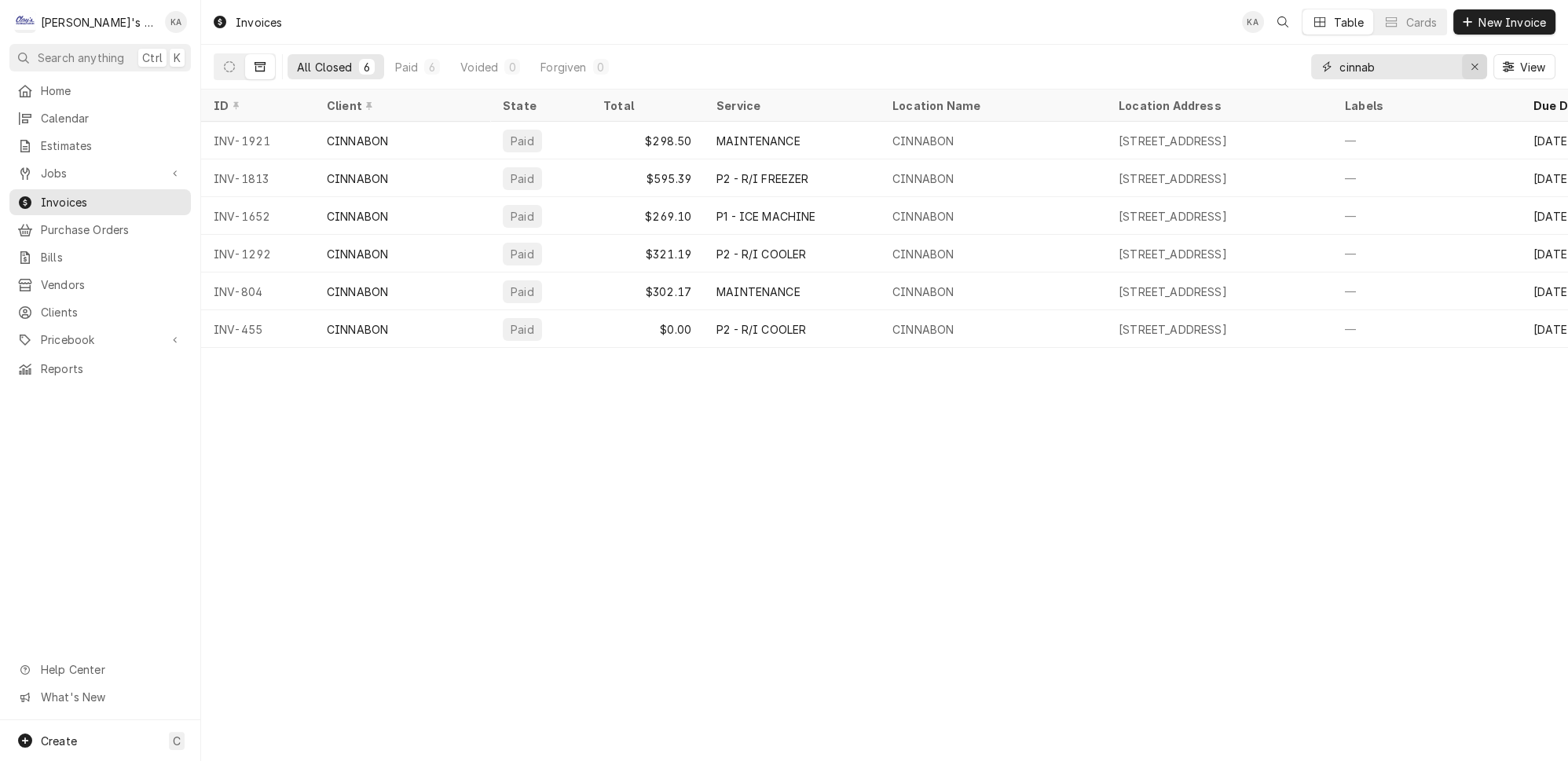
click at [1479, 61] on icon "Erase input" at bounding box center [1475, 67] width 9 height 11
